Goal: Find specific fact: Find contact information

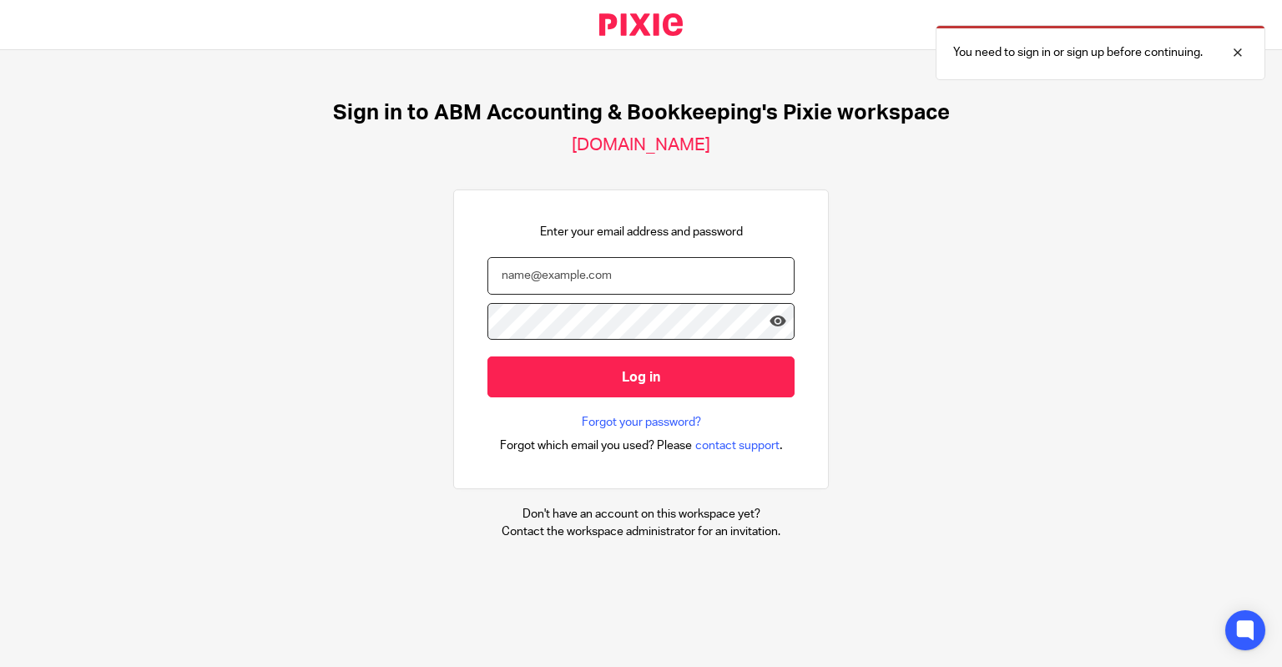
click at [614, 272] on input "email" at bounding box center [640, 276] width 307 height 38
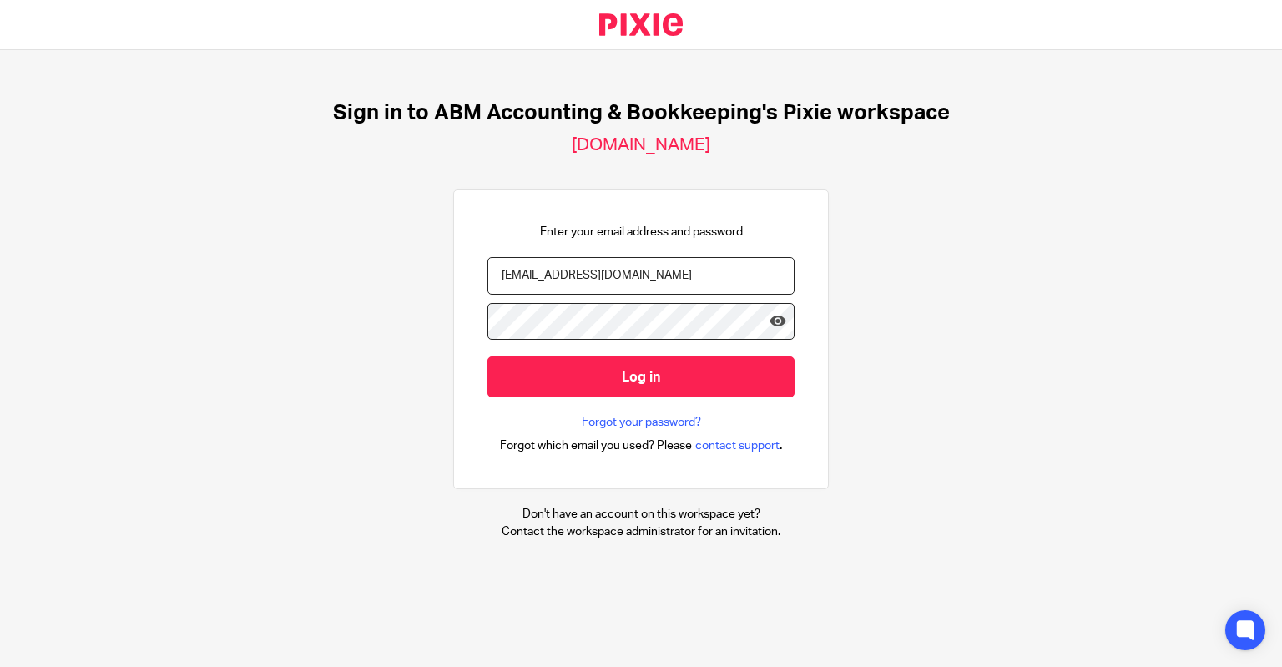
type input "[EMAIL_ADDRESS][DOMAIN_NAME]"
click at [563, 304] on form "[EMAIL_ADDRESS][DOMAIN_NAME] Log in" at bounding box center [640, 336] width 307 height 158
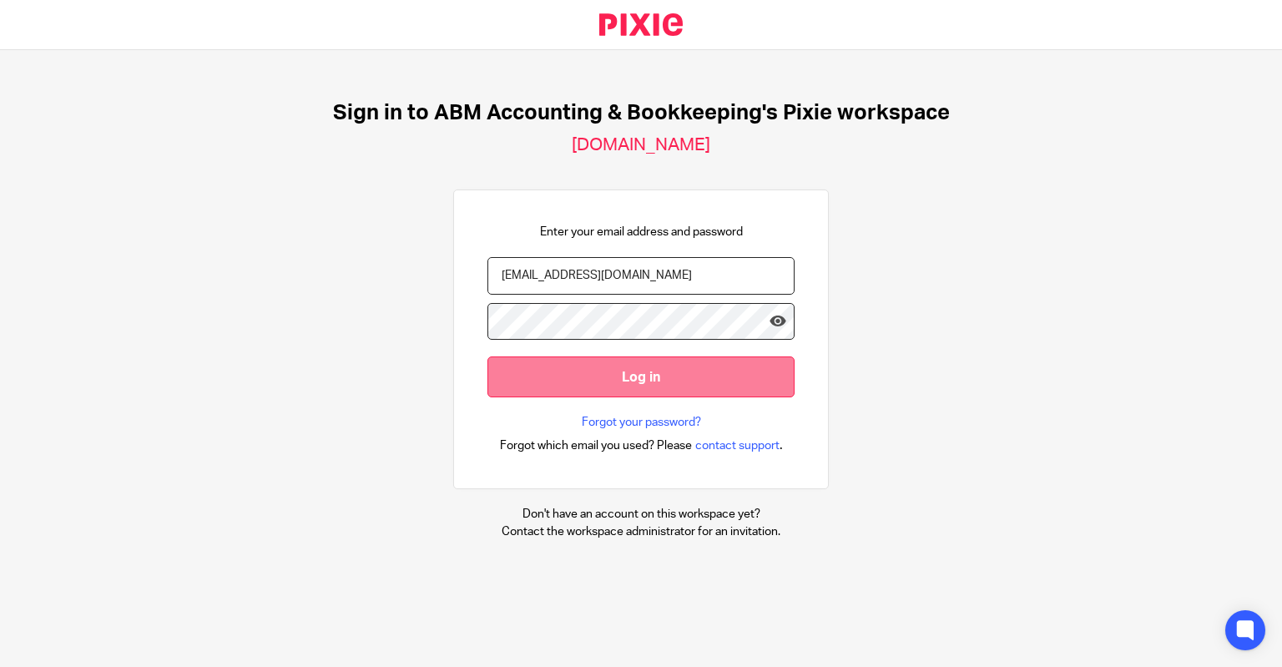
click at [577, 371] on input "Log in" at bounding box center [640, 376] width 307 height 41
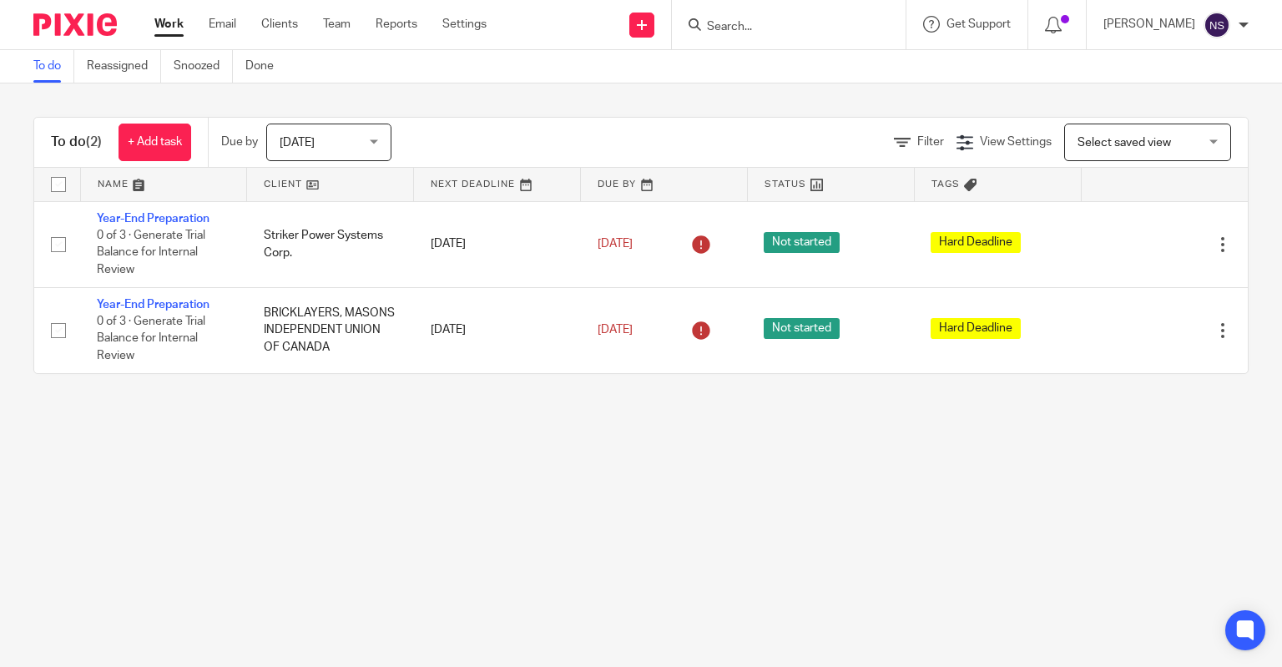
click at [752, 29] on input "Search" at bounding box center [780, 27] width 150 height 15
type input "d"
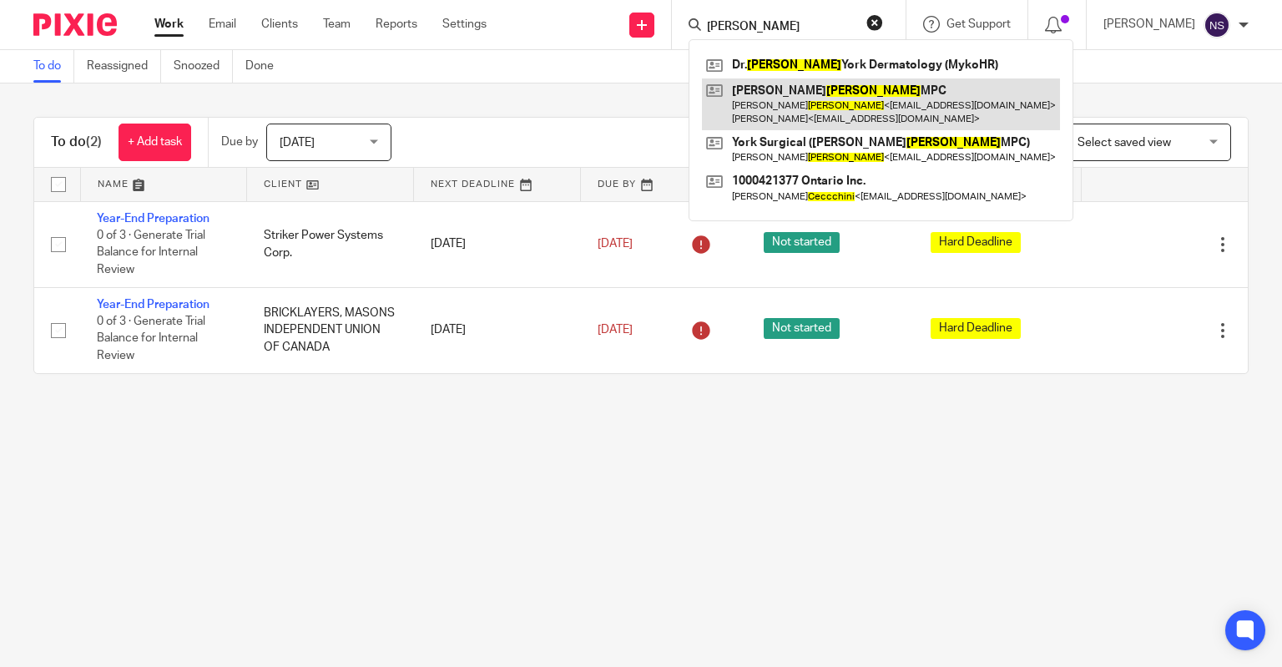
type input "cecchini"
click at [771, 88] on link at bounding box center [881, 104] width 358 height 52
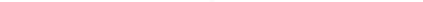
scroll to position [83, 0]
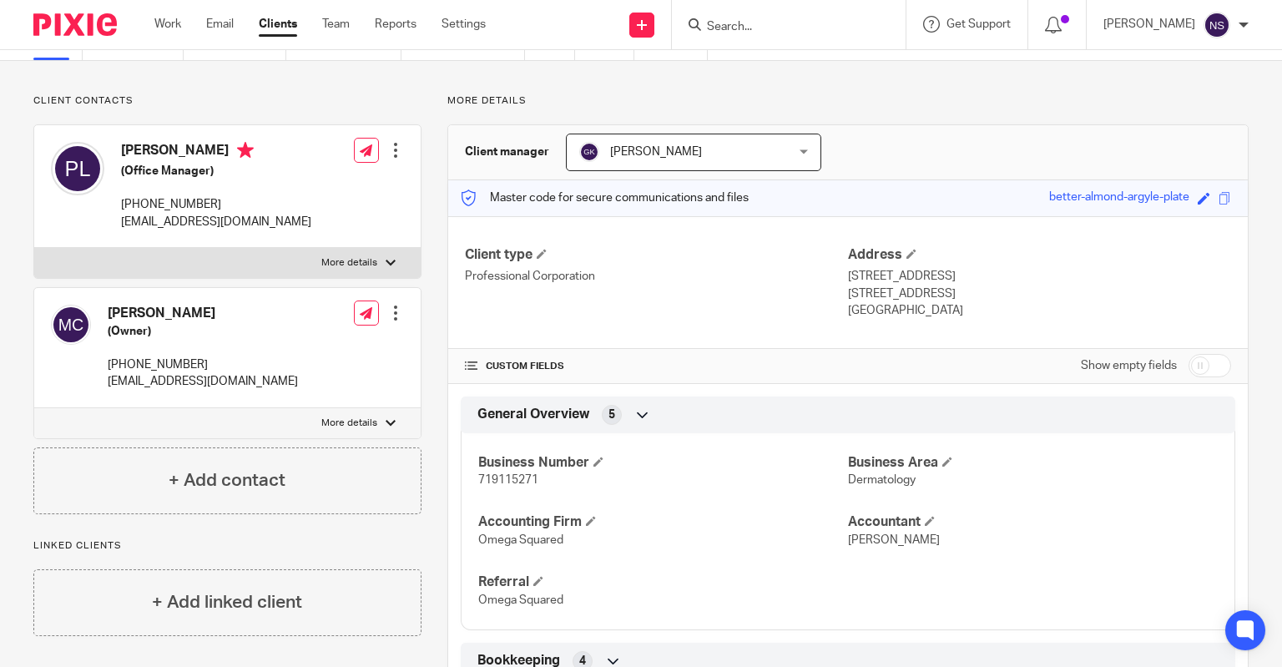
drag, startPoint x: 838, startPoint y: 275, endPoint x: 985, endPoint y: 291, distance: 147.9
click at [985, 291] on div "Client type Professional Corporation Address 245 West Beaver Creek Rd, Unit 2 R…" at bounding box center [848, 283] width 800 height 134
copy div "Address 245 West Beaver Creek Rd, Unit 2 Richmond Hill, ON, L4B 1L1"
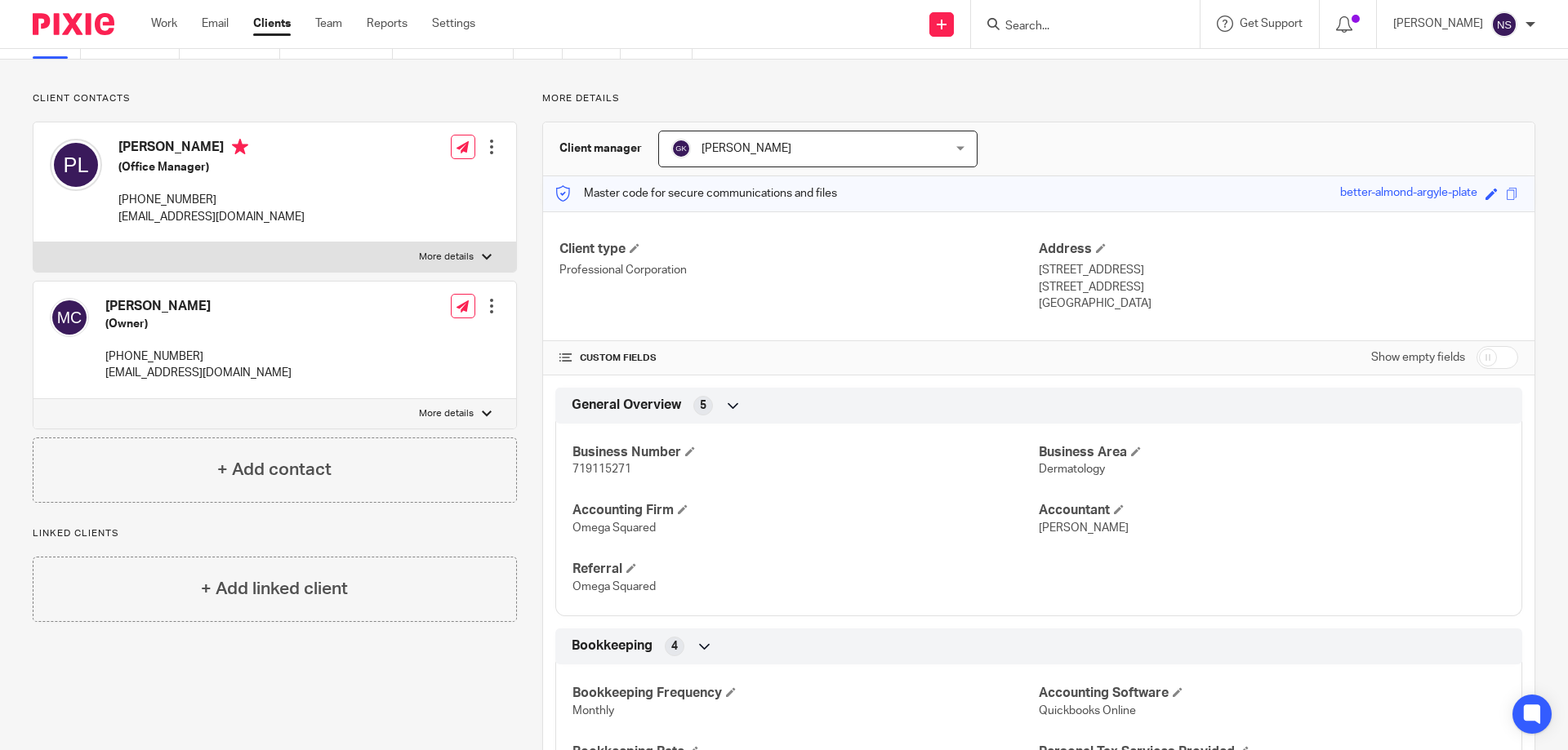
click at [1135, 86] on div "Client contacts Michael Cecchini (Owner) 416-707-4549 mcecchini@nosm.ca Edit co…" at bounding box center [784, 755] width 1568 height 1390
